Goal: Information Seeking & Learning: Learn about a topic

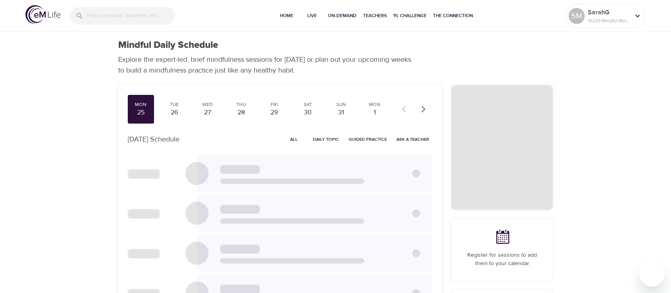
checkbox input "true"
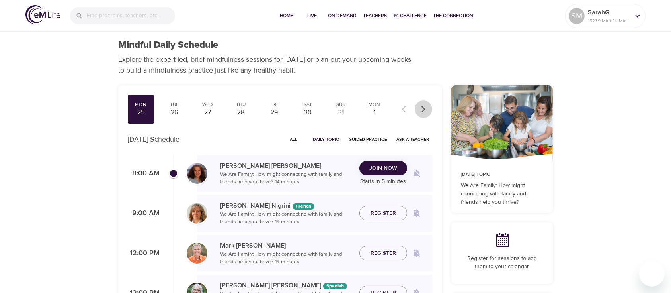
click at [421, 111] on icon "button" at bounding box center [424, 109] width 8 height 8
click at [420, 110] on icon "button" at bounding box center [424, 109] width 8 height 8
click at [273, 108] on div "19" at bounding box center [274, 112] width 20 height 9
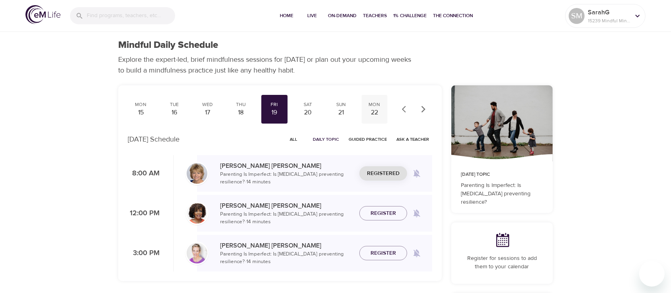
click at [375, 105] on div "Mon" at bounding box center [375, 104] width 20 height 7
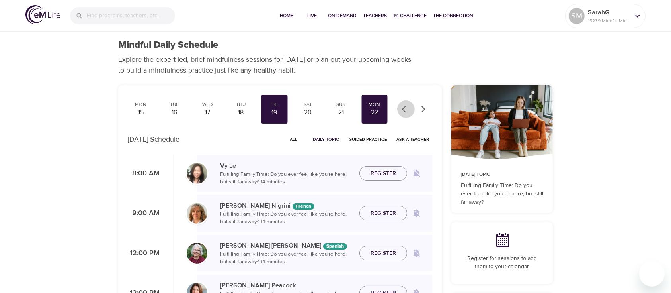
click at [406, 109] on icon "button" at bounding box center [406, 109] width 8 height 8
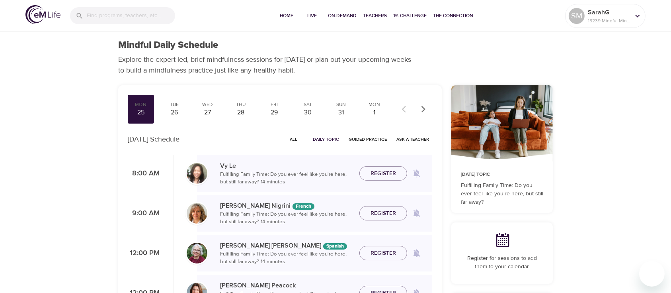
click at [406, 109] on div at bounding box center [414, 109] width 35 height 18
click at [139, 115] on div "25" at bounding box center [141, 112] width 20 height 9
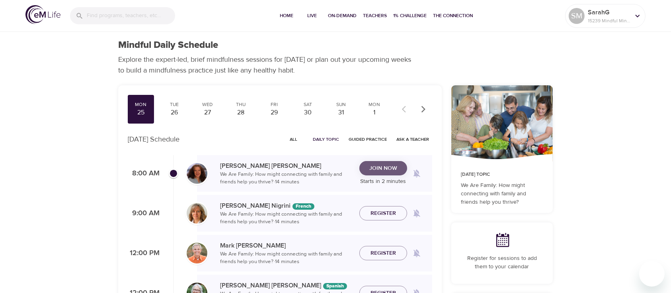
click at [389, 172] on span "Join Now" at bounding box center [384, 168] width 28 height 10
